Goal: Find specific page/section: Find specific page/section

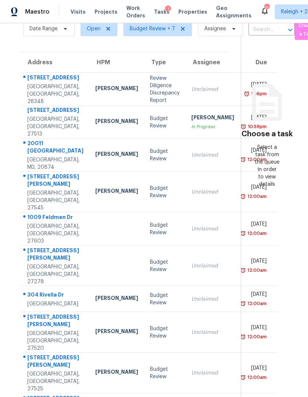
scroll to position [28, 0]
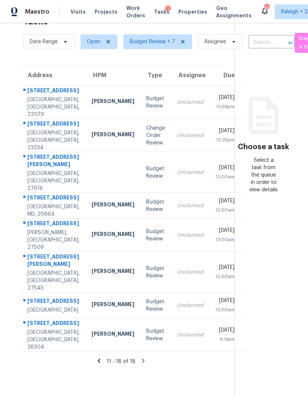
click at [173, 352] on td "Unclaimed" at bounding box center [190, 334] width 38 height 33
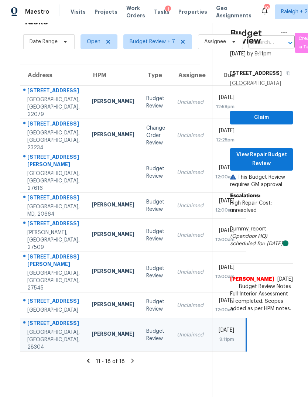
click at [209, 318] on td "Sat, Sep 6th 2025 12:00am" at bounding box center [227, 305] width 37 height 26
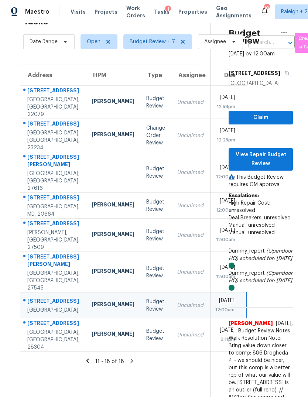
click at [209, 329] on td "Fri, Sep 5th 2025 9:11pm" at bounding box center [227, 334] width 37 height 33
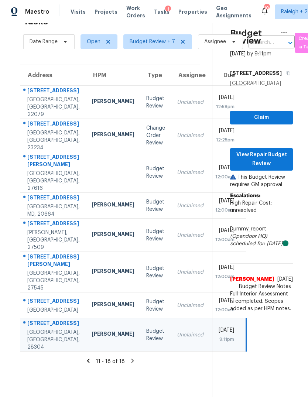
click at [177, 276] on div "Unclaimed" at bounding box center [190, 271] width 27 height 7
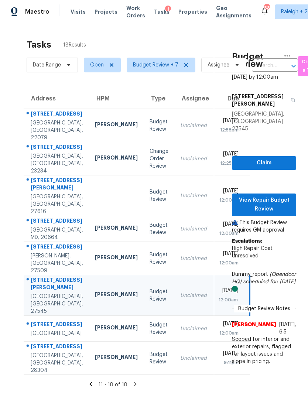
scroll to position [0, 0]
click at [180, 355] on div "Unclaimed" at bounding box center [193, 358] width 27 height 7
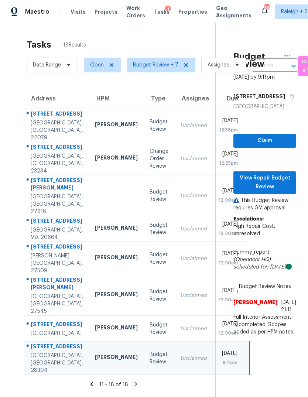
click at [181, 342] on td "Unclaimed" at bounding box center [193, 329] width 38 height 26
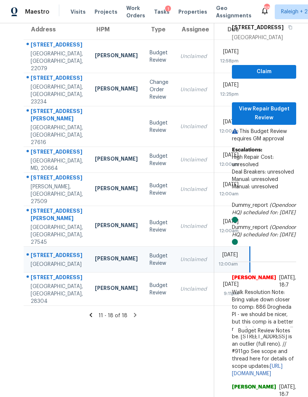
scroll to position [70, 0]
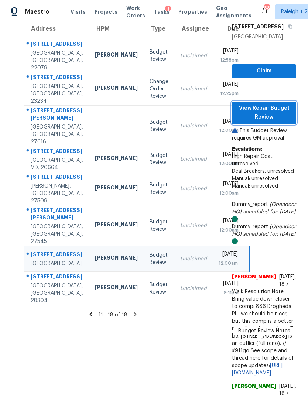
click at [274, 112] on span "View Repair Budget Review" at bounding box center [264, 113] width 52 height 18
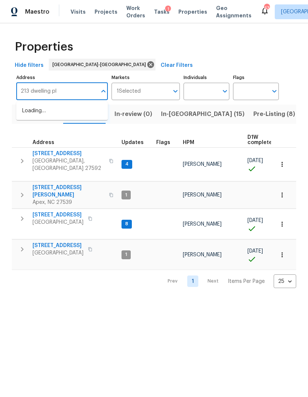
type input "213 dwelling pl"
click at [51, 114] on li "213 Dwelling Pl Knightdale NC 27545" at bounding box center [62, 111] width 92 height 12
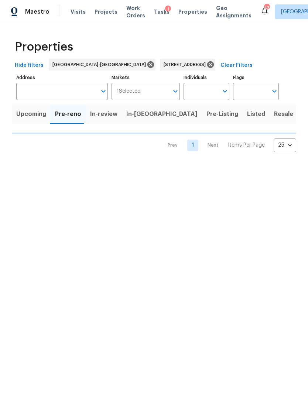
type input "213 Dwelling Pl Knightdale NC 27545"
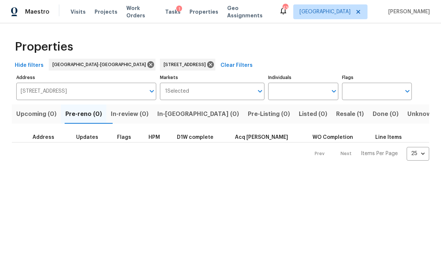
click at [308, 114] on span "Resale (1)" at bounding box center [350, 114] width 28 height 10
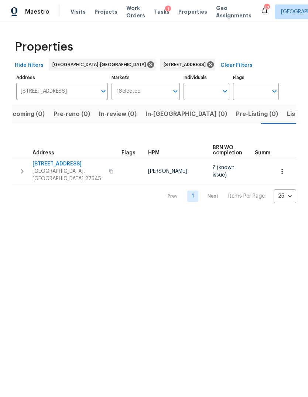
scroll to position [0, 12]
click at [285, 168] on icon "button" at bounding box center [281, 171] width 7 height 7
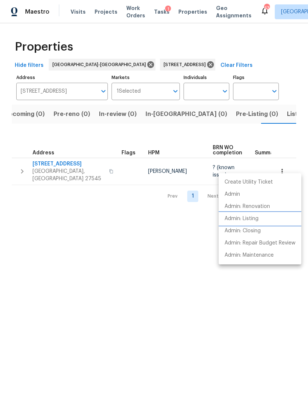
click at [243, 219] on p "Admin: Listing" at bounding box center [242, 219] width 34 height 8
